Goal: Task Accomplishment & Management: Use online tool/utility

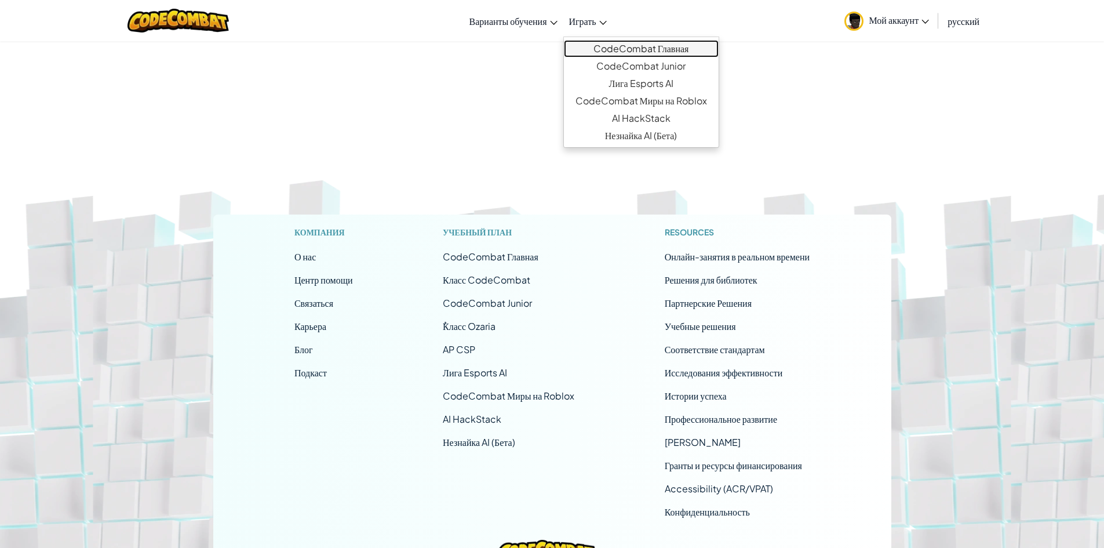
click at [615, 56] on link "CodeCombat Главная" at bounding box center [641, 48] width 155 height 17
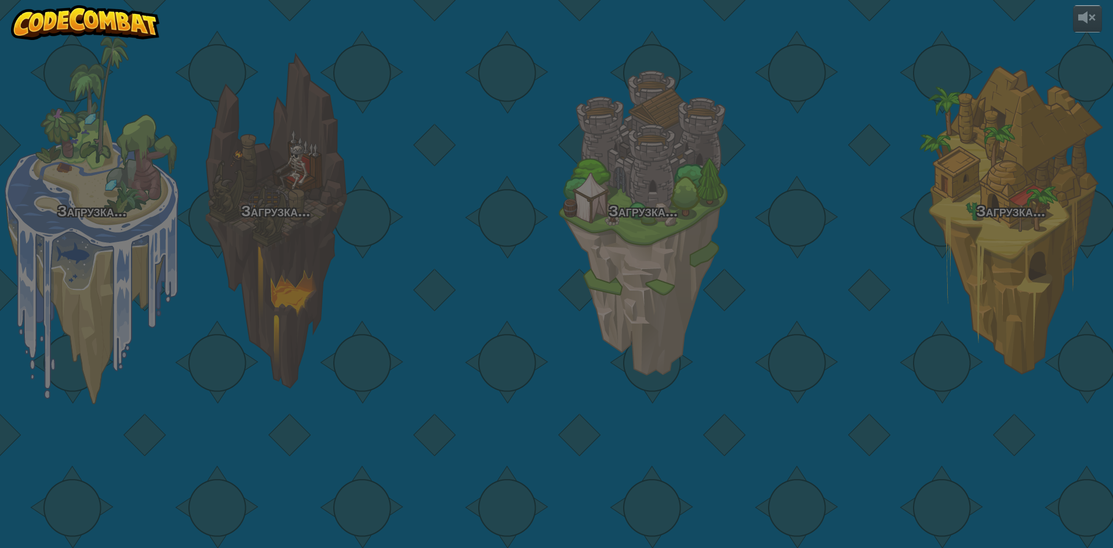
select select "ru"
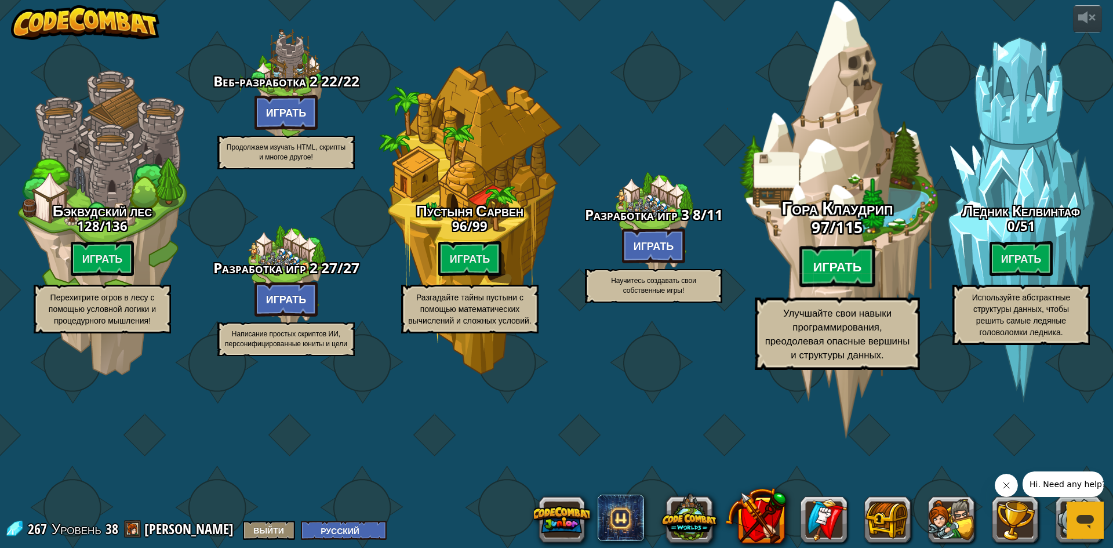
click at [839, 287] on btn "Играть" at bounding box center [837, 267] width 77 height 42
select select "ru"
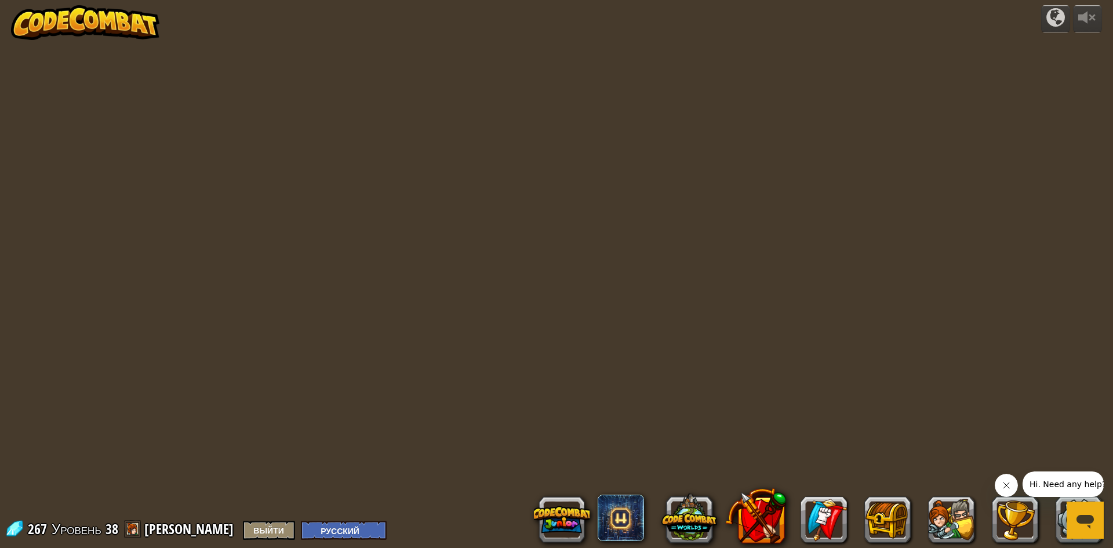
select select "ru"
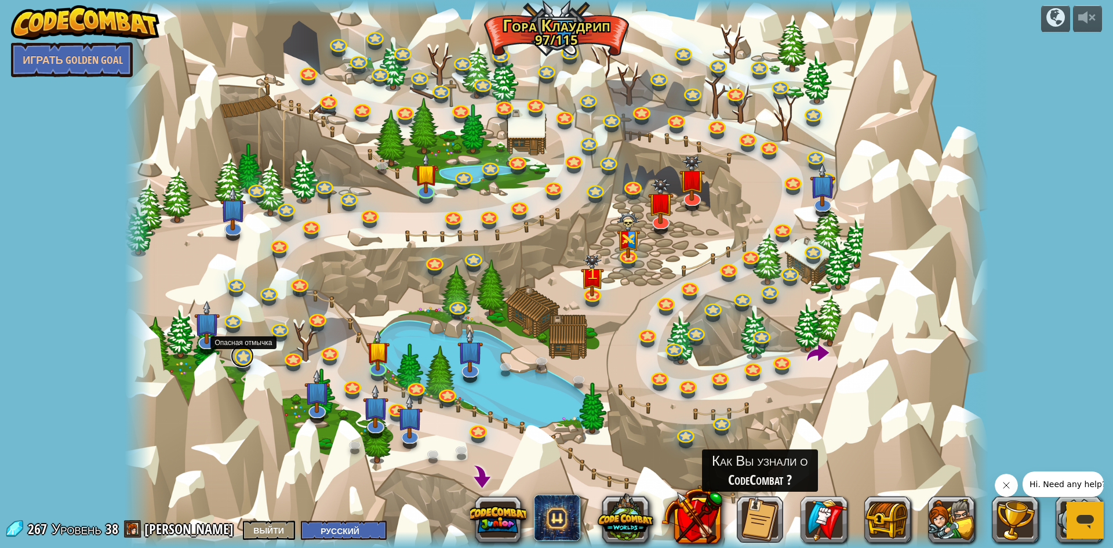
click at [245, 361] on link at bounding box center [242, 355] width 23 height 23
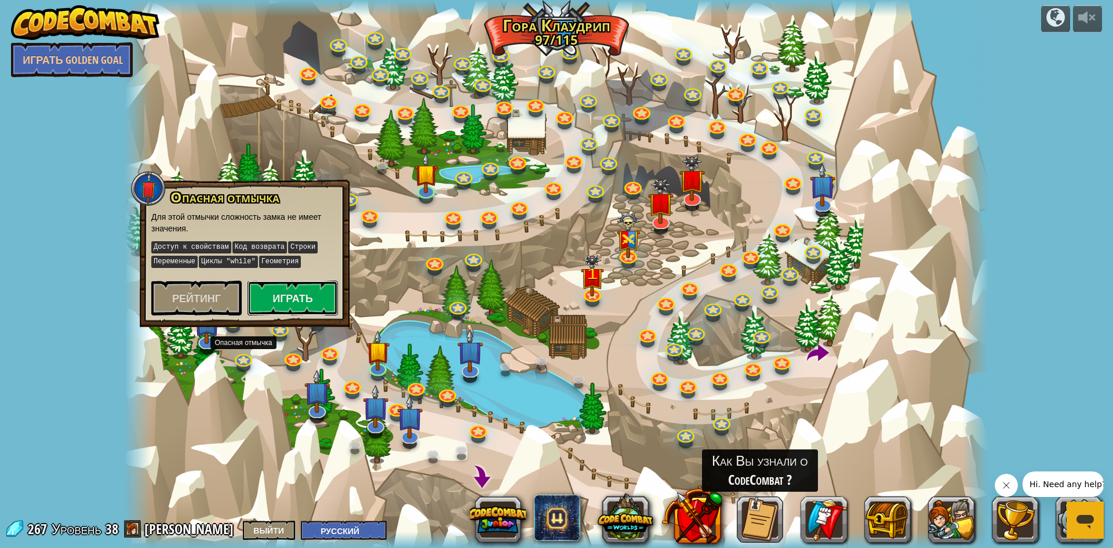
click at [332, 296] on button "Играть" at bounding box center [292, 298] width 90 height 35
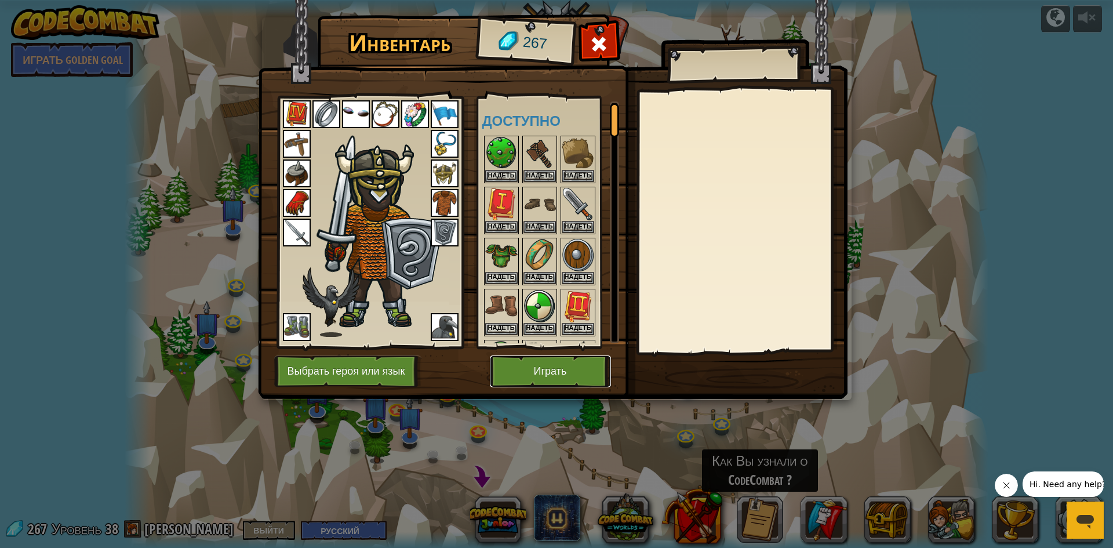
click at [553, 369] on button "Играть" at bounding box center [550, 371] width 121 height 32
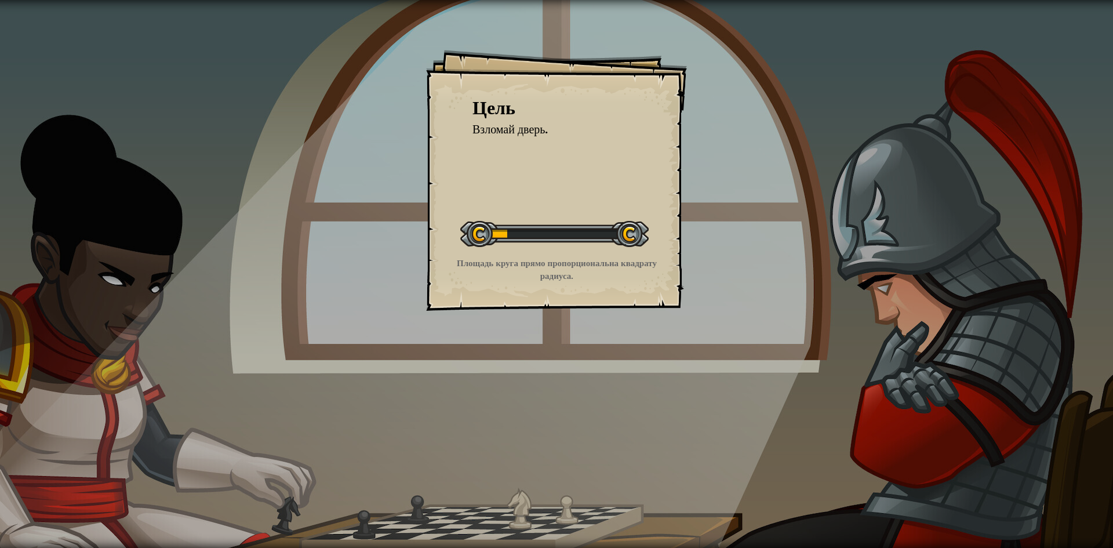
select select "ru"
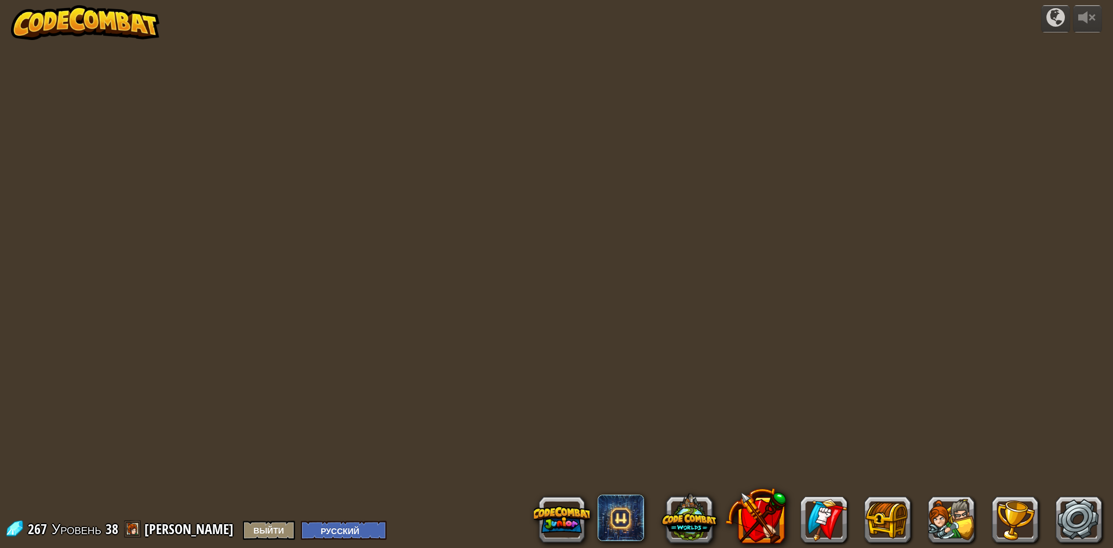
select select "ru"
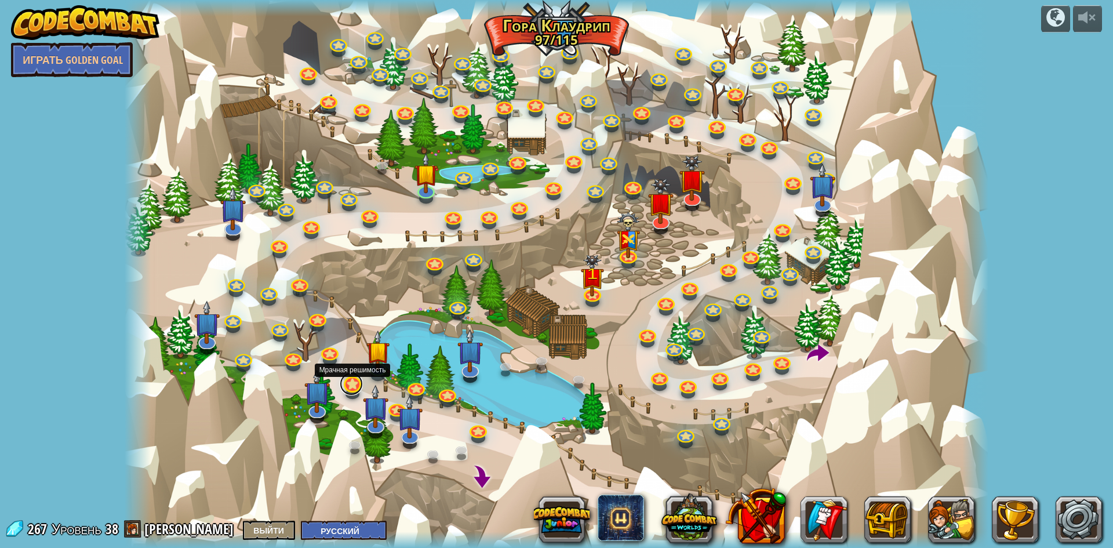
click at [356, 385] on link at bounding box center [351, 383] width 23 height 23
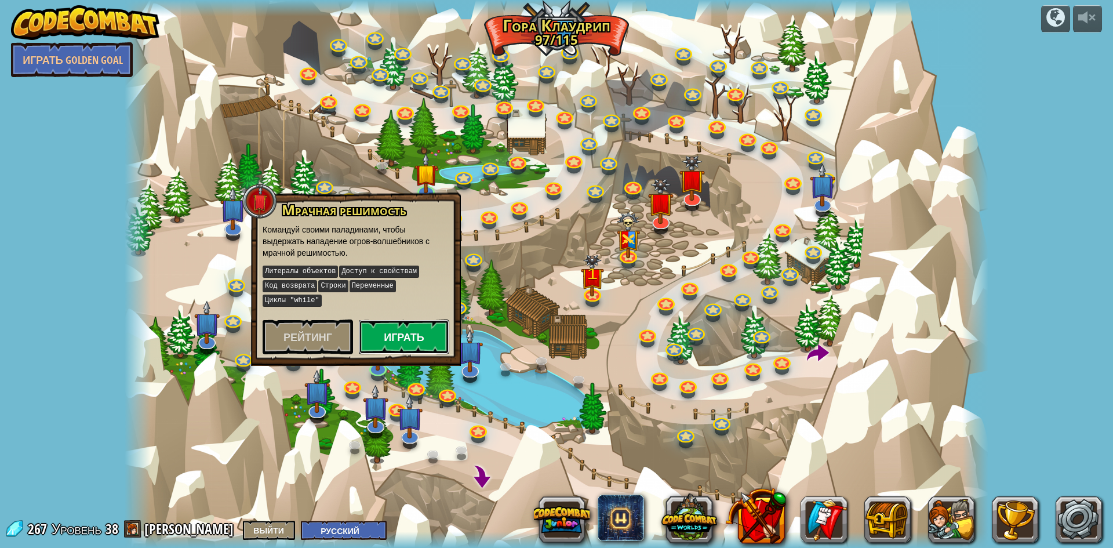
click at [414, 319] on button "Играть" at bounding box center [404, 336] width 90 height 35
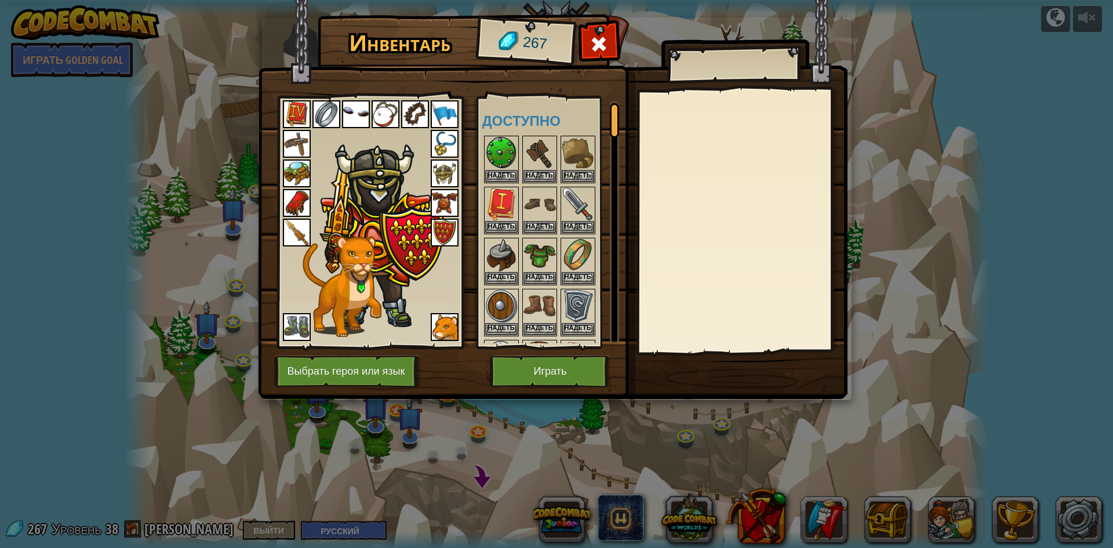
click at [541, 391] on img at bounding box center [552, 188] width 589 height 421
click at [543, 385] on button "Играть" at bounding box center [550, 371] width 121 height 32
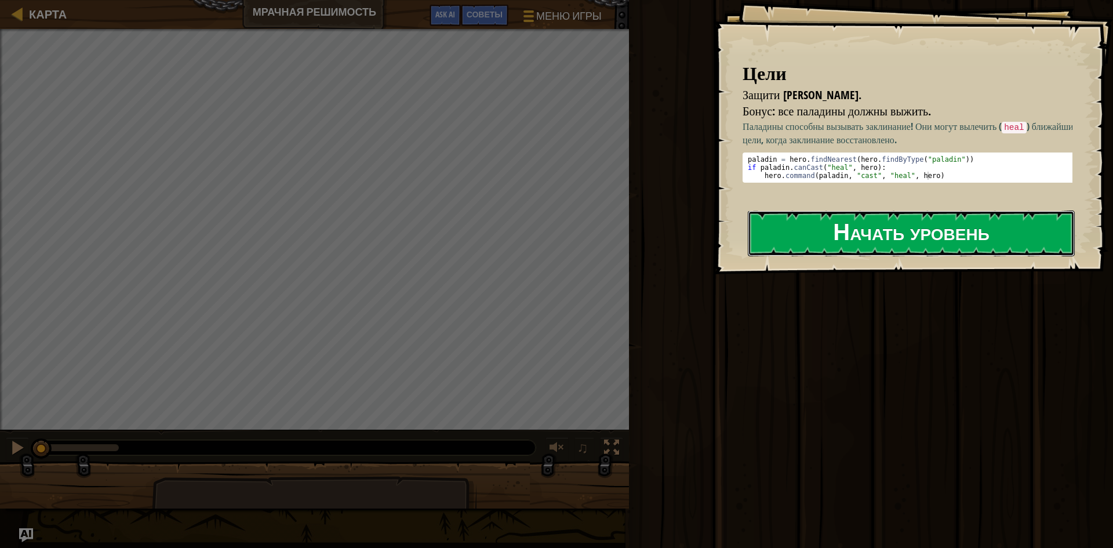
click at [855, 243] on button "Начать уровень" at bounding box center [911, 233] width 327 height 46
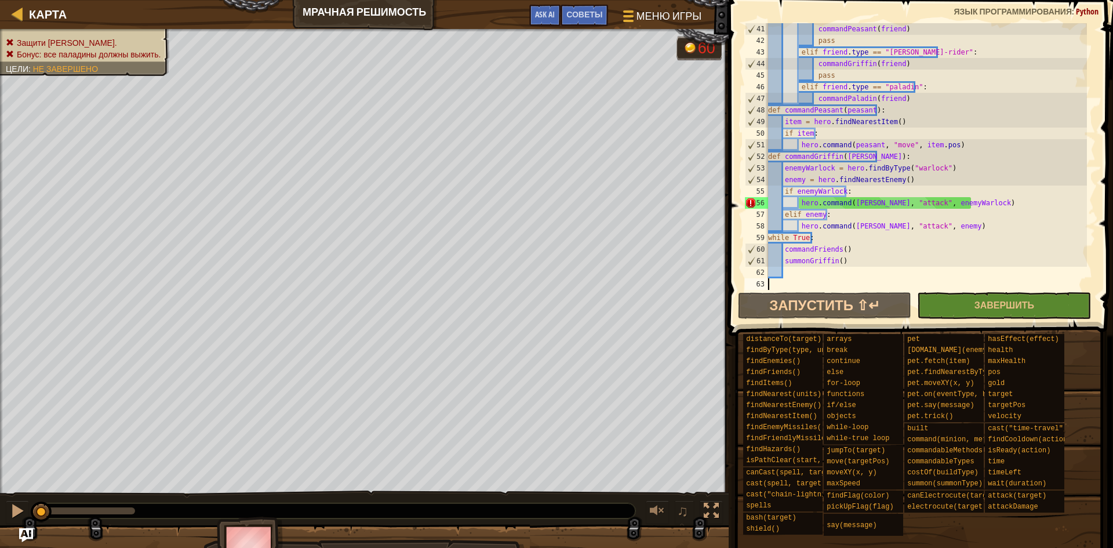
scroll to position [464, 0]
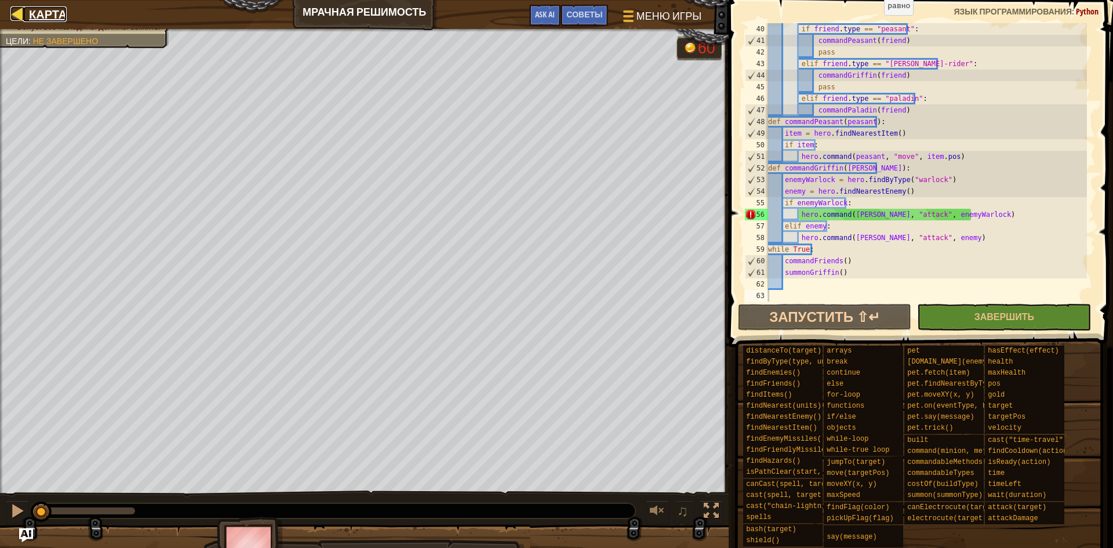
click at [48, 18] on span "Карта" at bounding box center [48, 14] width 38 height 16
select select "ru"
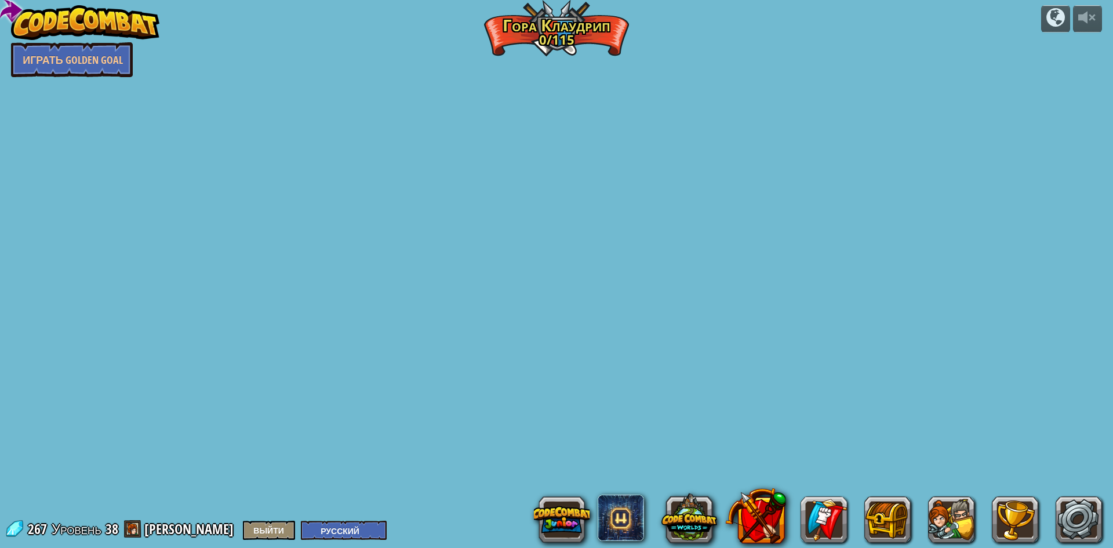
select select "ru"
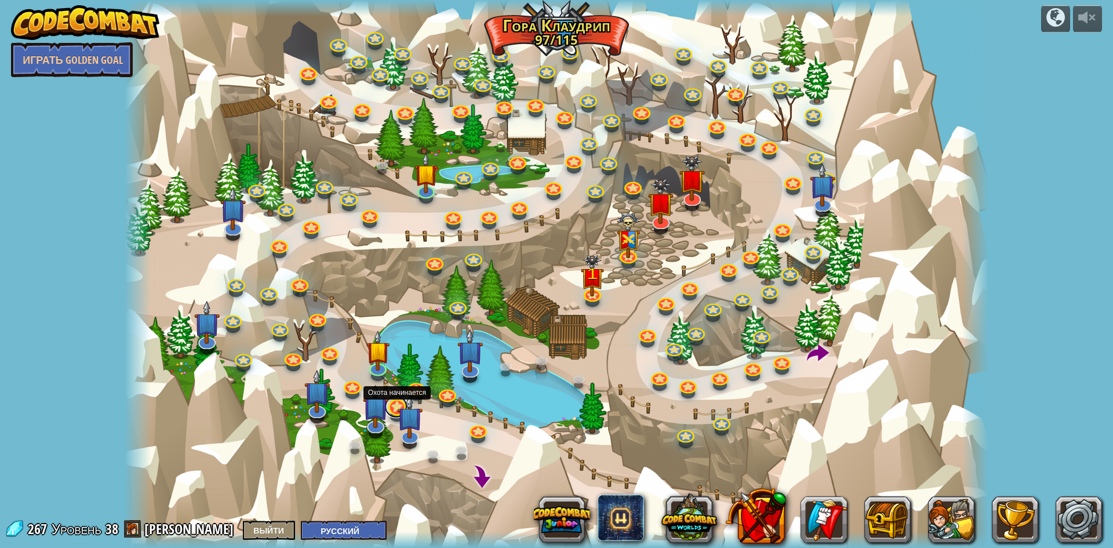
click at [392, 407] on link at bounding box center [395, 406] width 23 height 23
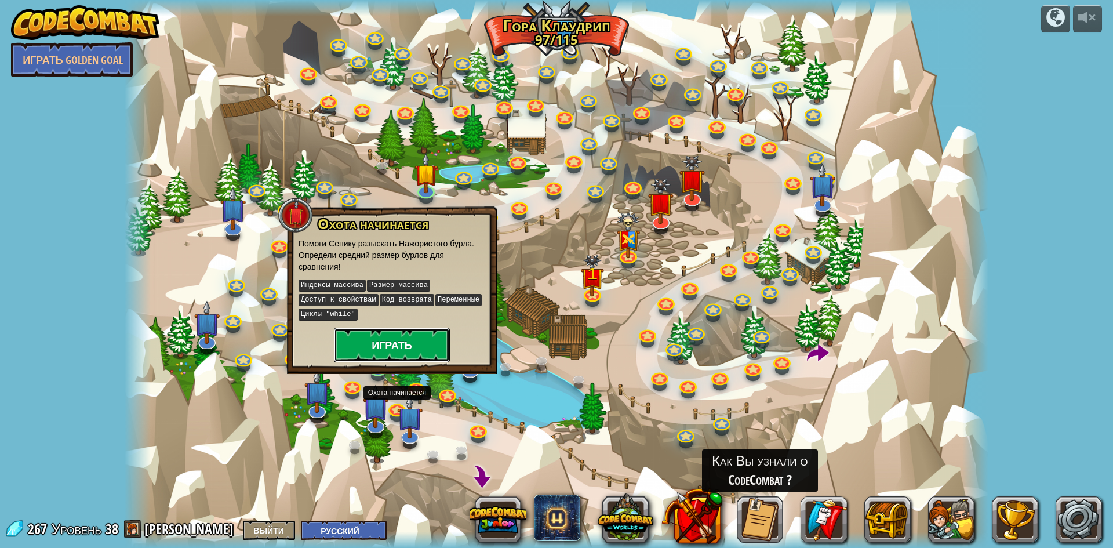
click at [439, 337] on button "Играть" at bounding box center [392, 344] width 116 height 35
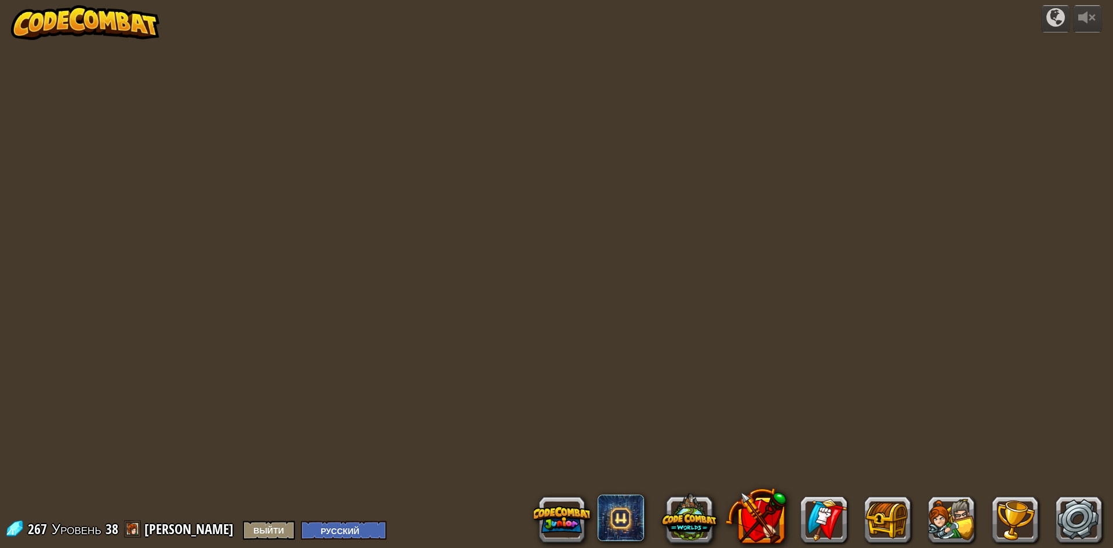
select select "ru"
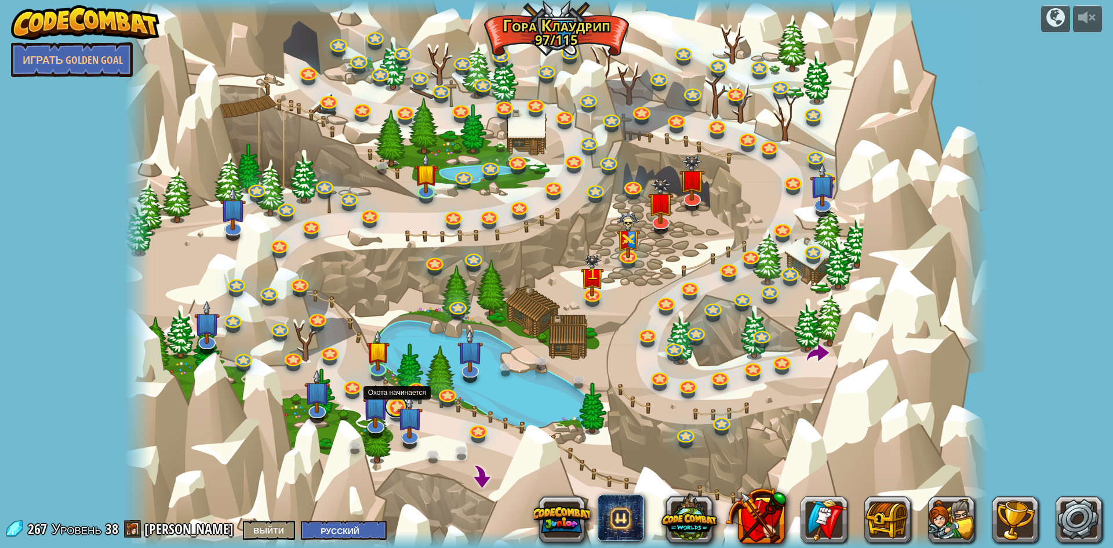
click at [391, 406] on link at bounding box center [395, 406] width 23 height 23
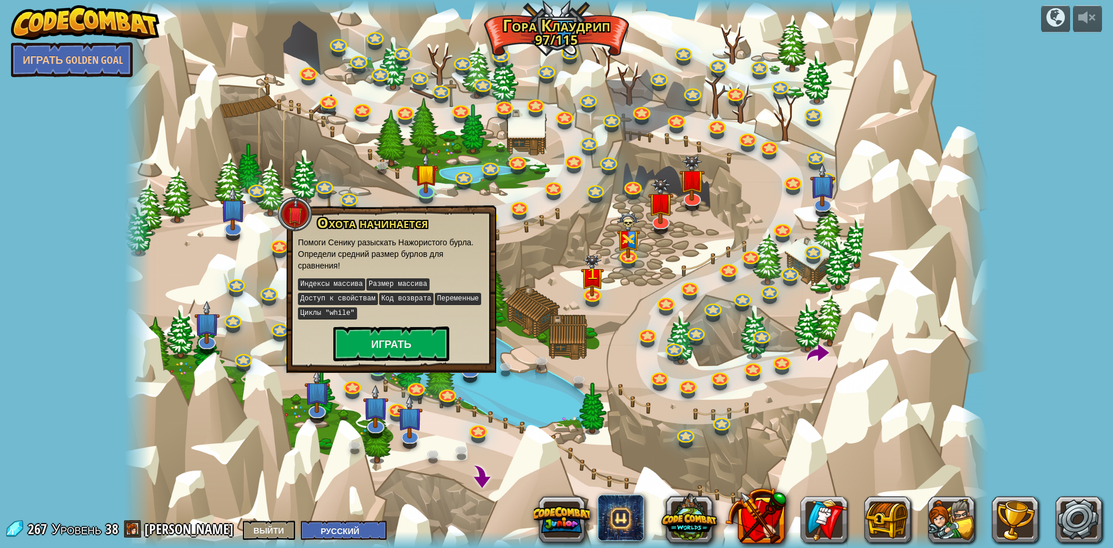
click at [383, 320] on div "Охота начинается Помоги Сенику разыскать Нажористого бурла. Определи средний ра…" at bounding box center [391, 288] width 187 height 146
click at [380, 337] on button "Играть" at bounding box center [391, 343] width 116 height 35
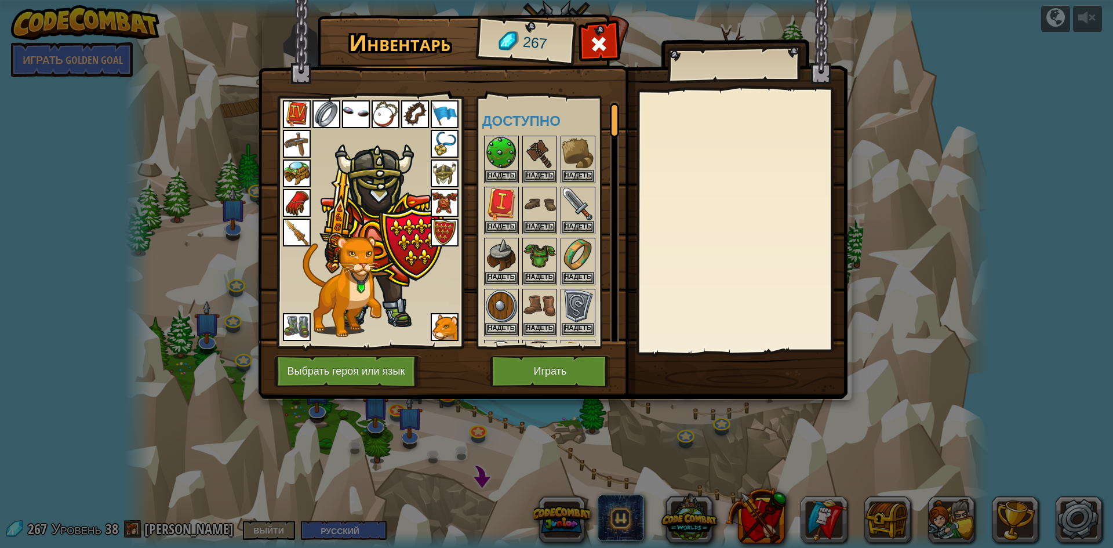
click at [547, 351] on img at bounding box center [552, 188] width 589 height 421
click at [549, 370] on button "Играть" at bounding box center [550, 371] width 121 height 32
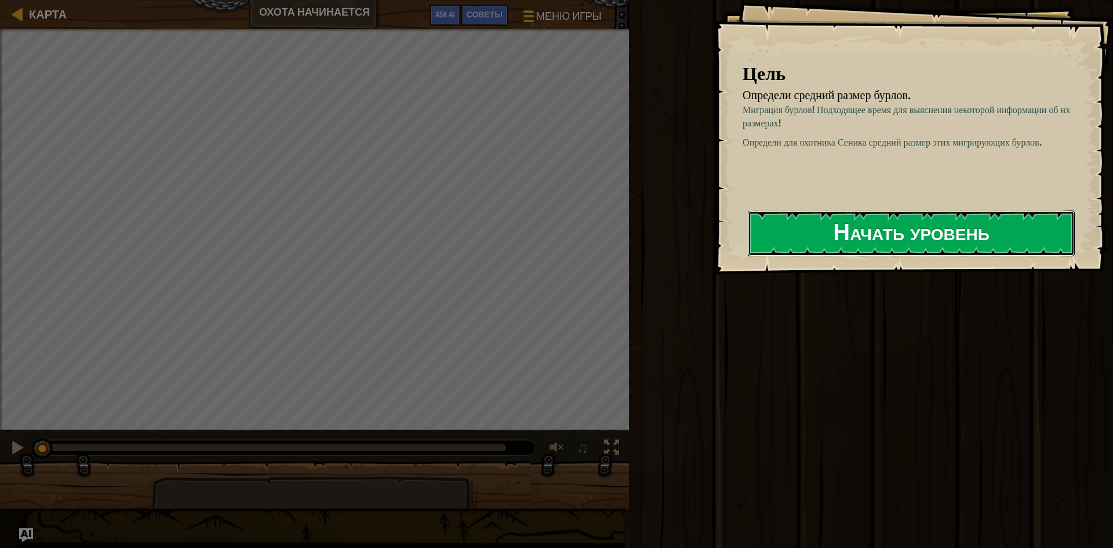
click at [879, 239] on button "Начать уровень" at bounding box center [911, 233] width 327 height 46
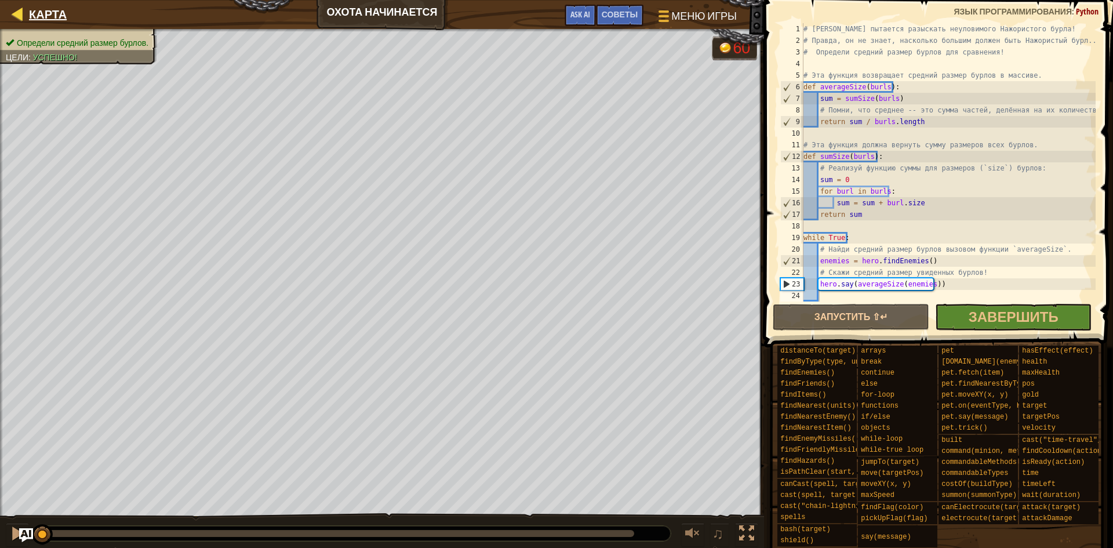
drag, startPoint x: 35, startPoint y: 22, endPoint x: 46, endPoint y: 18, distance: 11.2
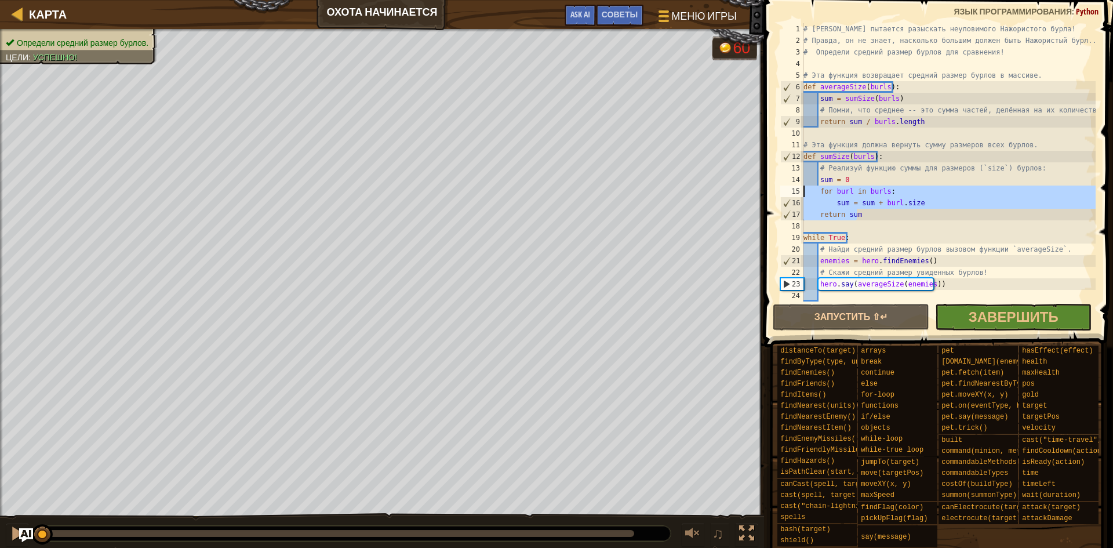
drag, startPoint x: 879, startPoint y: 216, endPoint x: 769, endPoint y: 194, distance: 112.8
click at [769, 194] on div "return sum 1 2 3 4 5 6 7 8 9 10 11 12 13 14 15 16 17 18 19 20 21 22 23 24 # Сен…" at bounding box center [936, 196] width 352 height 381
click at [862, 158] on div "# Сеник пытается разыскать неуловимого Нажористого бурла! # Правда, он не знает…" at bounding box center [948, 173] width 294 height 301
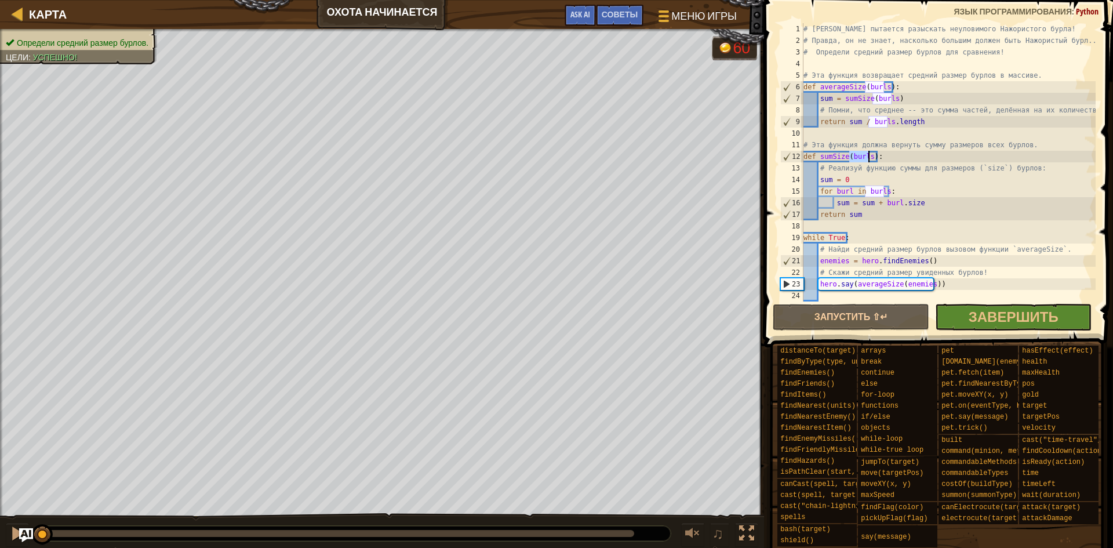
click at [862, 158] on div "# Сеник пытается разыскать неуловимого Нажористого бурла! # Правда, он не знает…" at bounding box center [948, 173] width 294 height 301
click at [829, 190] on div "# Сеник пытается разыскать неуловимого Нажористого бурла! # Правда, он не знает…" at bounding box center [948, 173] width 294 height 301
drag, startPoint x: 854, startPoint y: 215, endPoint x: 833, endPoint y: 215, distance: 21.4
click at [833, 215] on div "# Сеник пытается разыскать неуловимого Нажористого бурла! # Правда, он не знает…" at bounding box center [948, 173] width 294 height 301
type textarea "return sum"
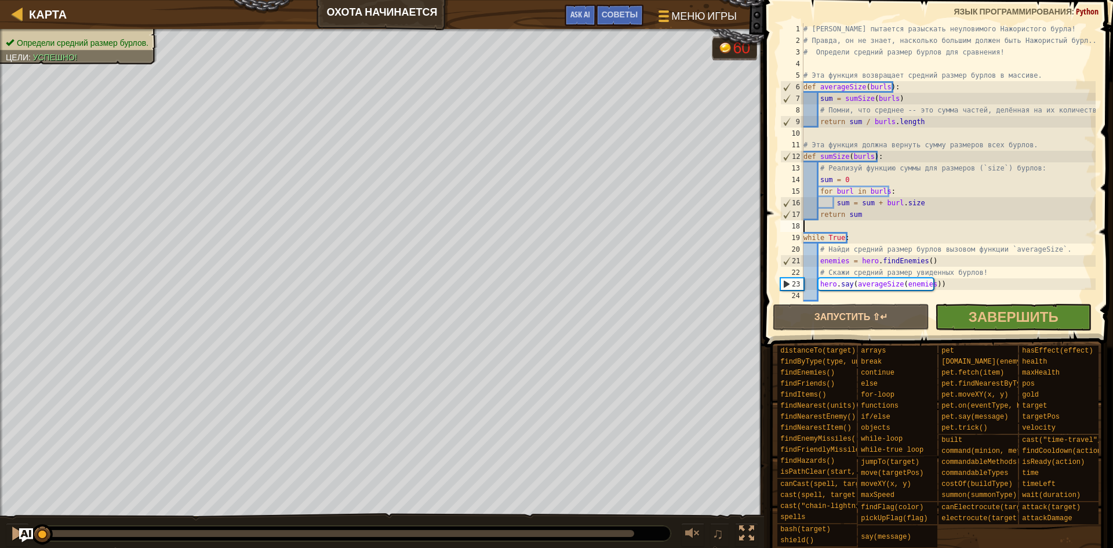
click at [908, 222] on div "# Сеник пытается разыскать неуловимого Нажористого бурла! # Правда, он не знает…" at bounding box center [948, 173] width 294 height 301
drag, startPoint x: 887, startPoint y: 215, endPoint x: 817, endPoint y: 211, distance: 70.2
click at [817, 211] on div "# Сеник пытается разыскать неуловимого Нажористого бурла! # Правда, он не знает…" at bounding box center [948, 173] width 294 height 301
drag, startPoint x: 937, startPoint y: 256, endPoint x: 789, endPoint y: 256, distance: 147.8
click at [789, 256] on div "return sum 1 2 3 4 5 6 7 8 9 10 11 12 13 14 15 16 17 18 19 20 21 22 23 24 # Сен…" at bounding box center [937, 162] width 318 height 278
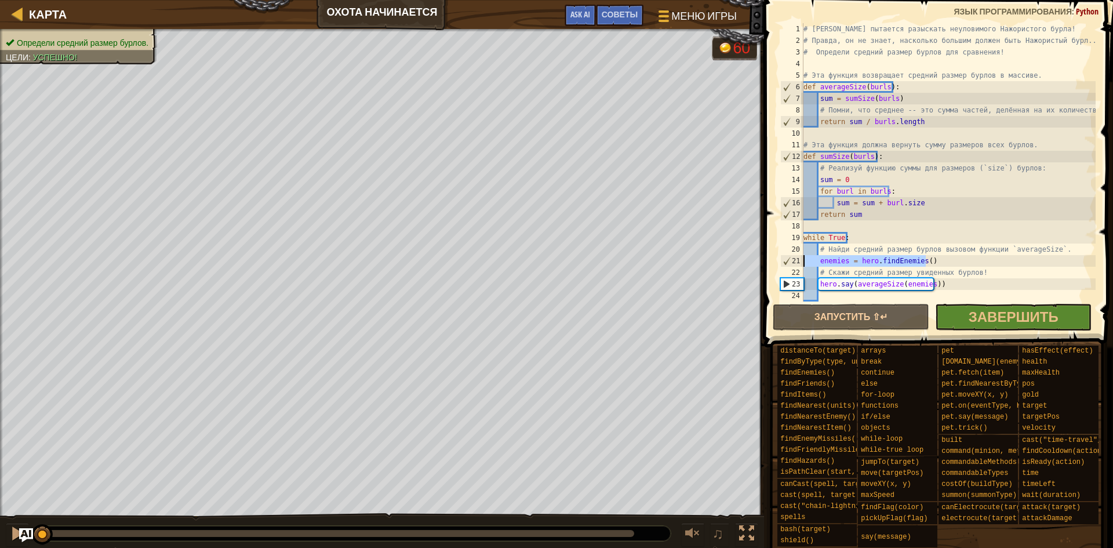
type textarea "enemies = hero.findEnemies()"
